Goal: Book appointment/travel/reservation

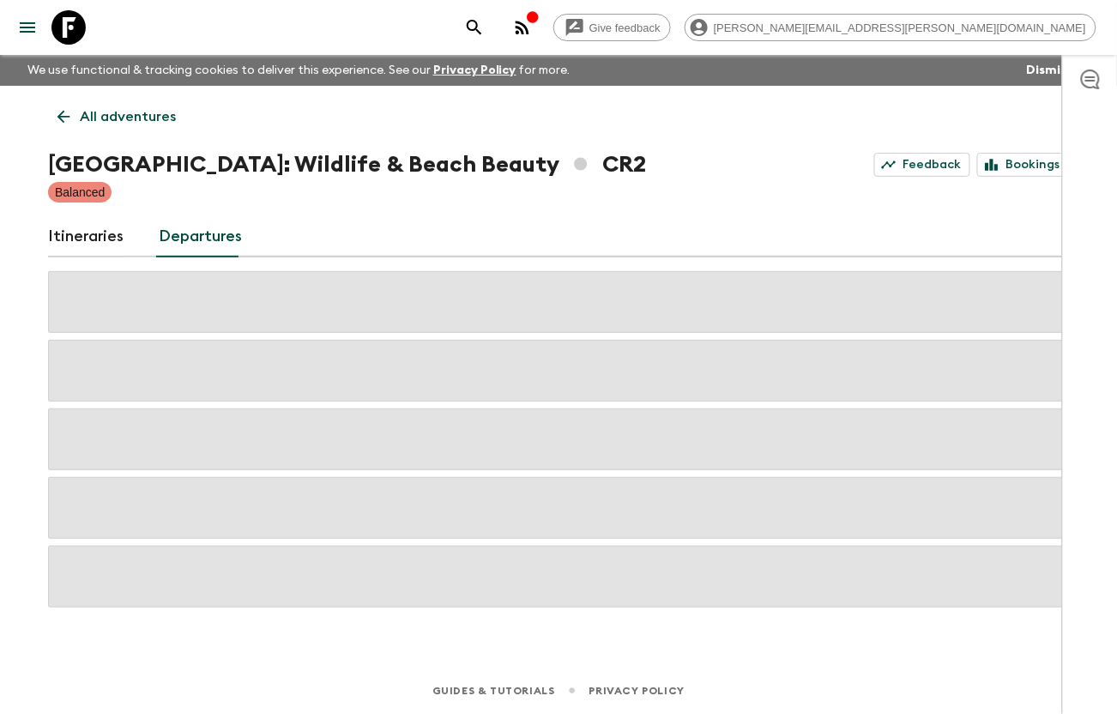
click at [74, 39] on icon at bounding box center [68, 27] width 34 height 34
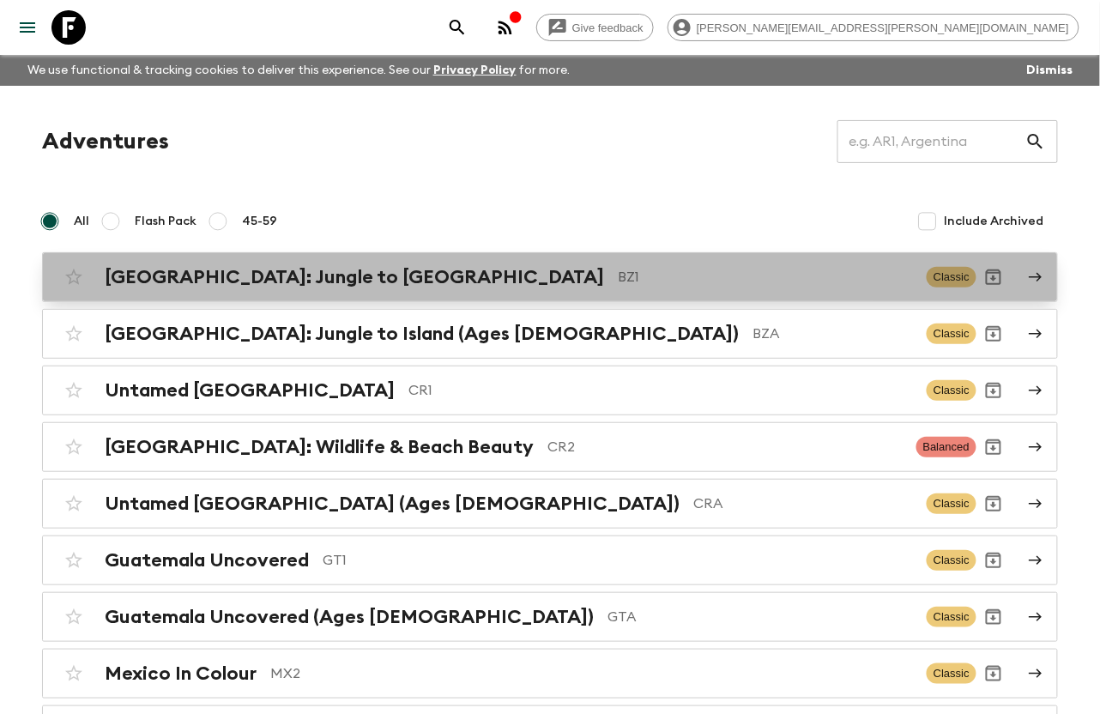
click at [618, 280] on p "BZ1" at bounding box center [765, 277] width 295 height 21
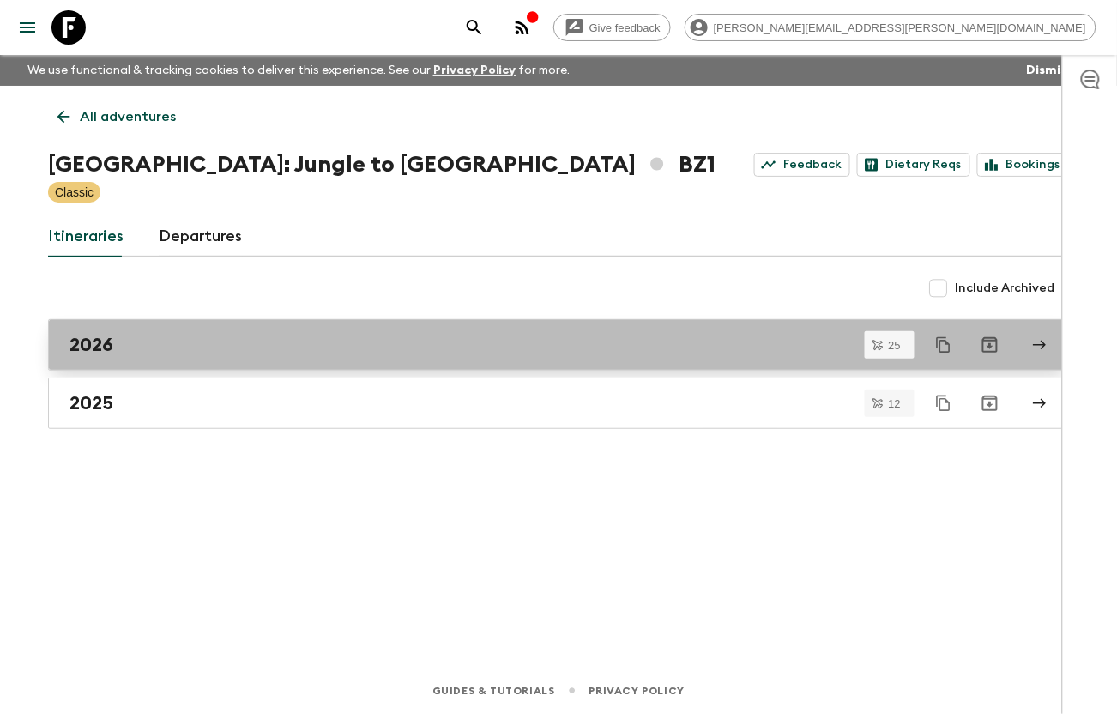
click at [406, 357] on link "2026" at bounding box center [558, 344] width 1021 height 51
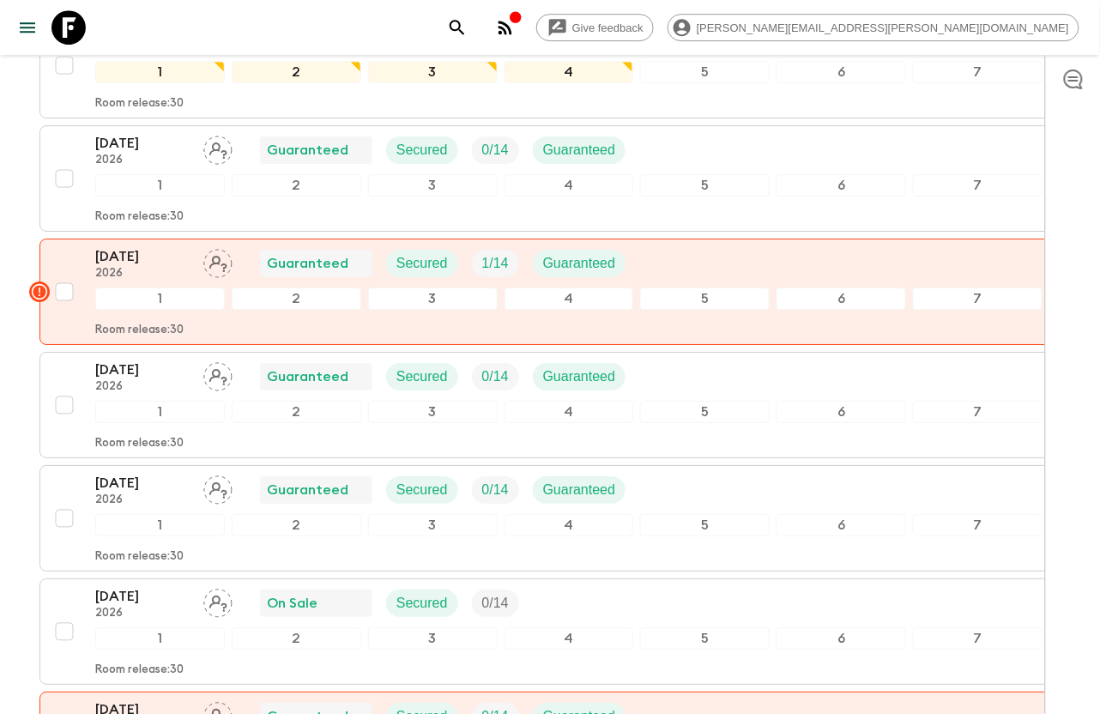
scroll to position [1487, 0]
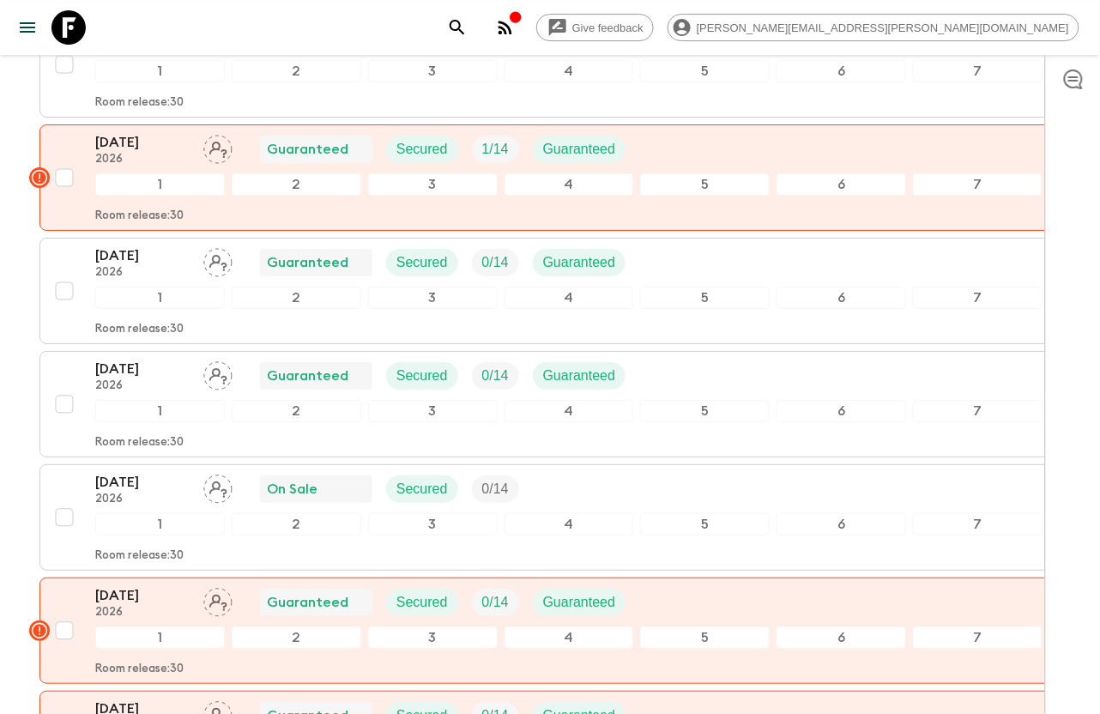
click at [80, 25] on icon at bounding box center [68, 27] width 34 height 34
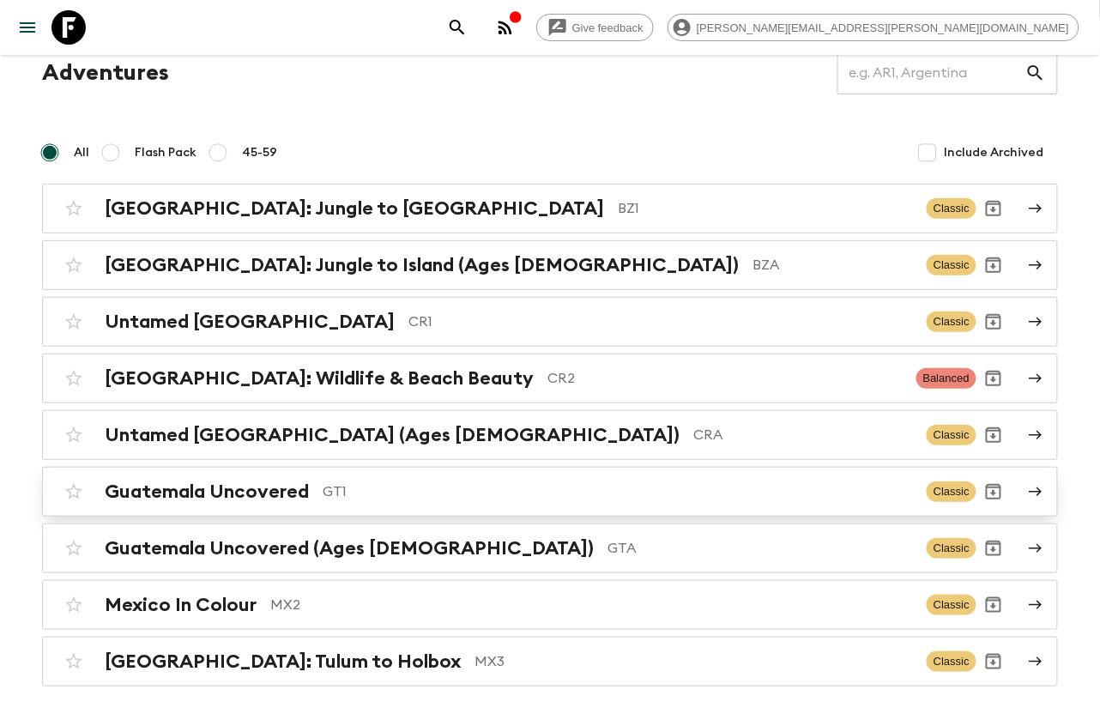
scroll to position [141, 0]
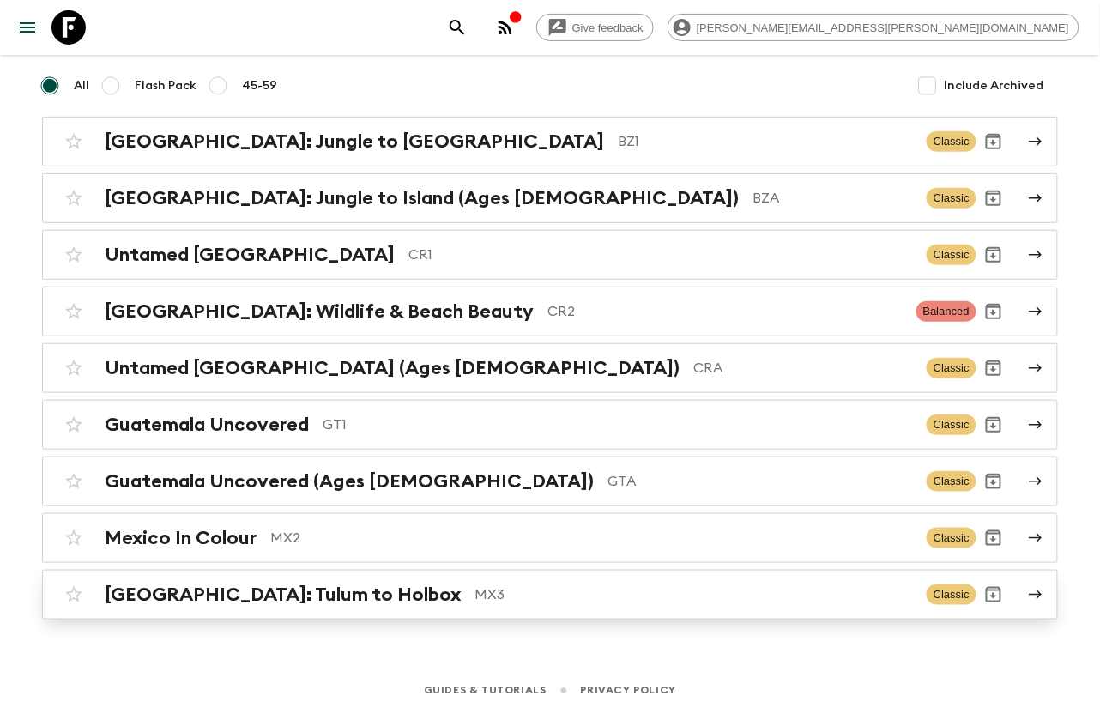
click at [475, 602] on p "MX3" at bounding box center [694, 594] width 439 height 21
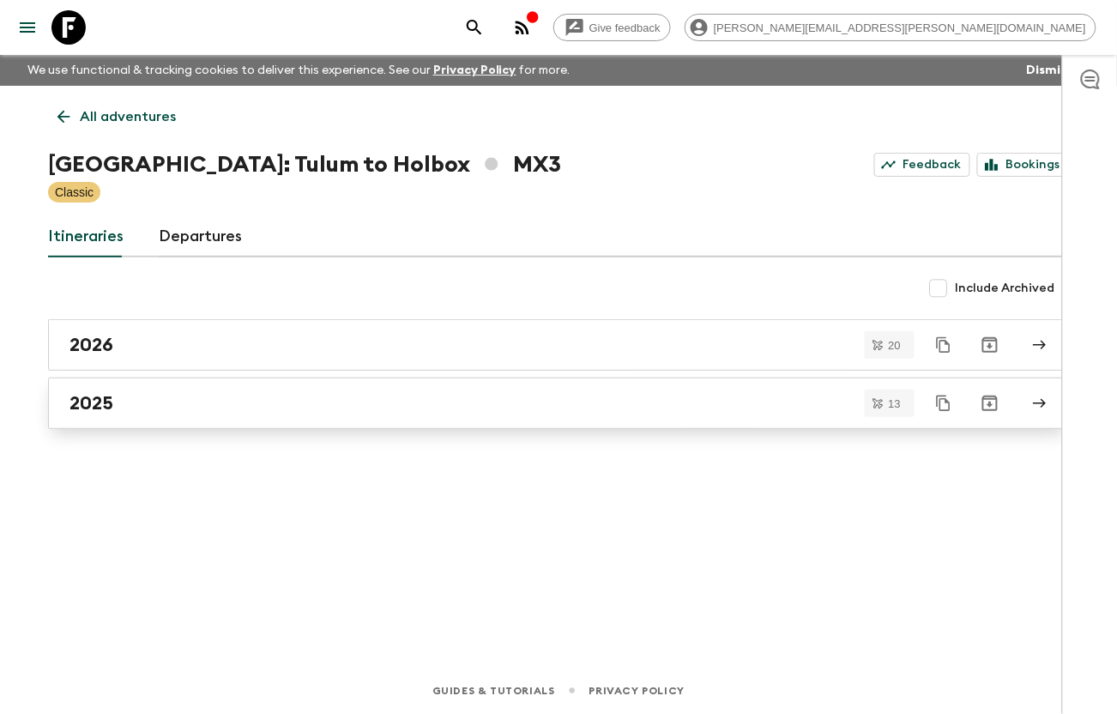
click at [327, 405] on div "2025" at bounding box center [543, 403] width 946 height 22
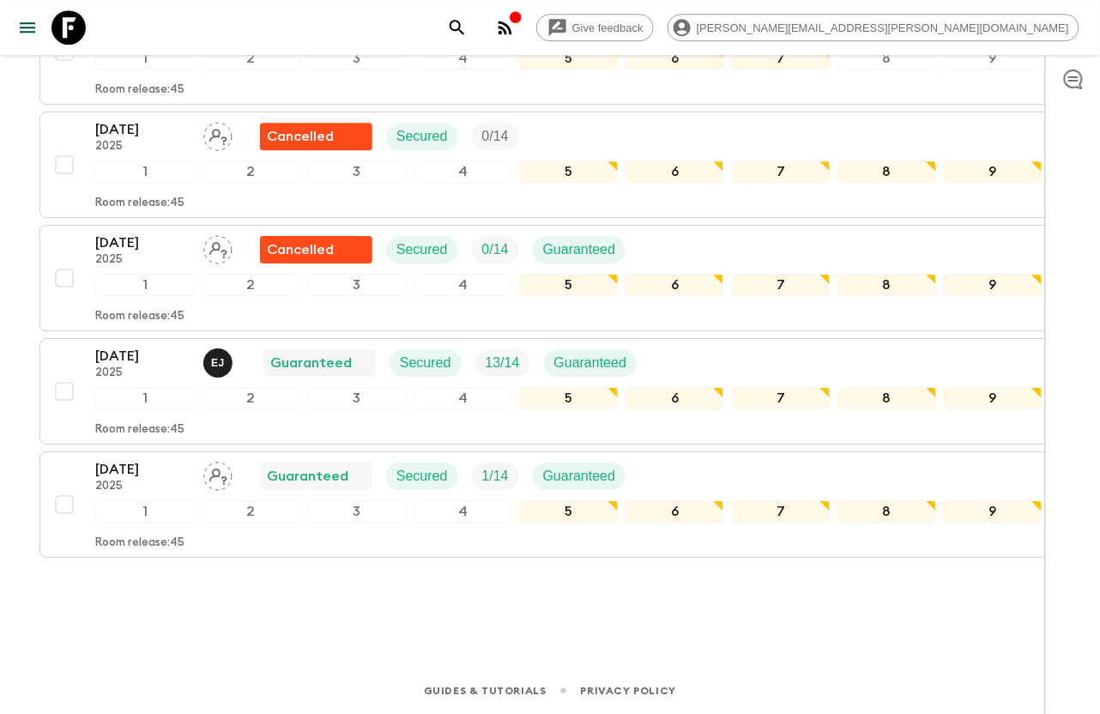
scroll to position [1289, 0]
